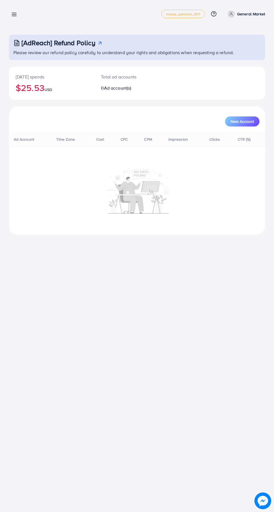
click at [13, 12] on icon at bounding box center [14, 14] width 6 height 6
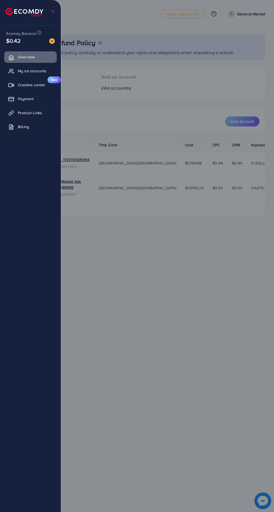
click at [52, 41] on img at bounding box center [52, 41] width 6 height 6
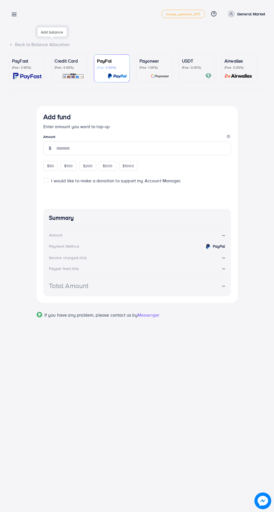
click at [182, 65] on div "USDT (Fee: 0.00%)" at bounding box center [197, 64] width 30 height 12
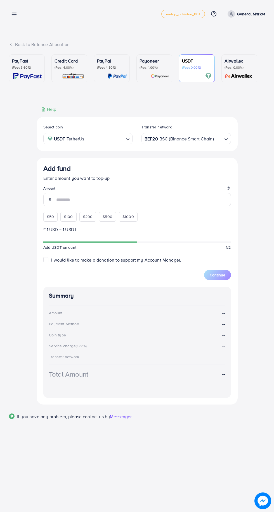
click at [154, 140] on div "BEP20 BSC (Binance Smart Chain)" at bounding box center [182, 138] width 79 height 10
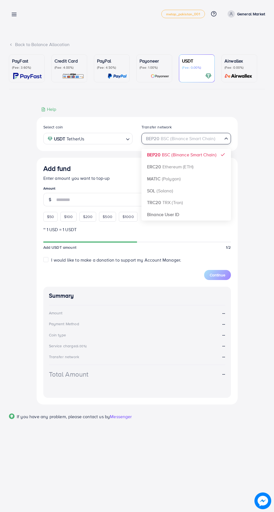
click at [186, 219] on div "Select coin USDT TetherUs Loading... Transfer network BEP20 BSC (Binance Smart …" at bounding box center [137, 261] width 201 height 288
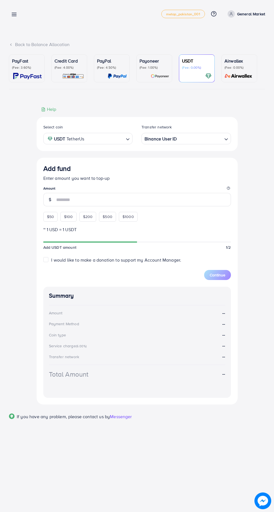
click at [58, 191] on legend "Amount" at bounding box center [137, 189] width 188 height 7
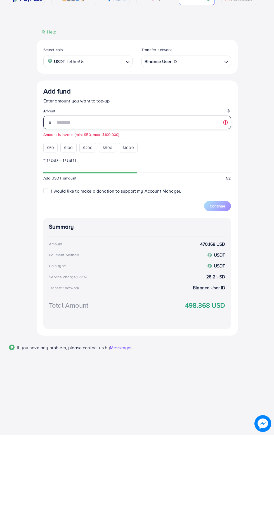
type input "***"
click at [219, 289] on button "Continue" at bounding box center [217, 284] width 27 height 10
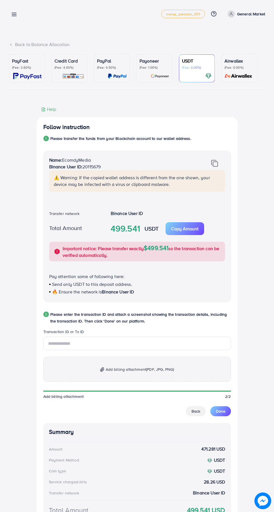
click at [192, 230] on p "Copy Amount" at bounding box center [184, 229] width 27 height 7
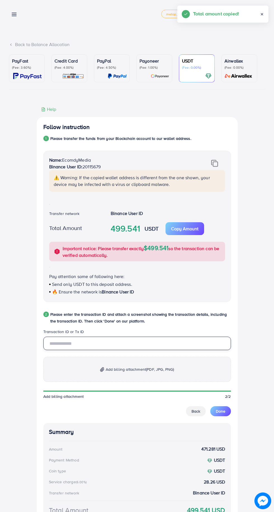
click at [132, 345] on input "text" at bounding box center [137, 343] width 188 height 13
type input "**********"
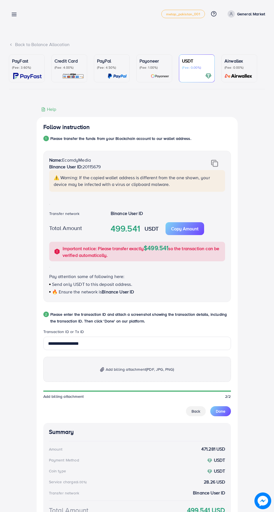
click at [162, 360] on p "Add billing attachment (PDF, JPG, PNG)" at bounding box center [137, 369] width 188 height 25
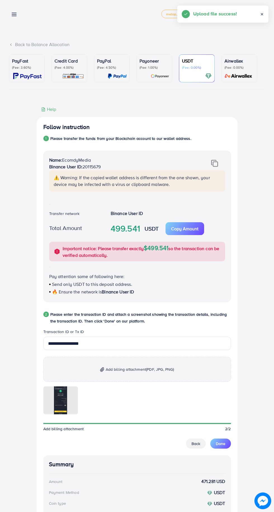
click at [220, 445] on span "Done" at bounding box center [221, 444] width 10 height 6
